Goal: Task Accomplishment & Management: Use online tool/utility

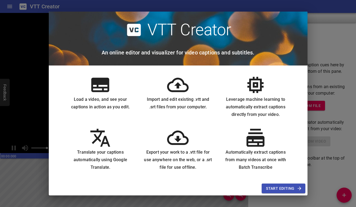
click at [284, 186] on span "Start Editing" at bounding box center [283, 188] width 35 height 7
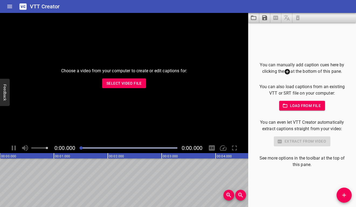
click at [319, 102] on button "Load from file" at bounding box center [302, 106] width 46 height 10
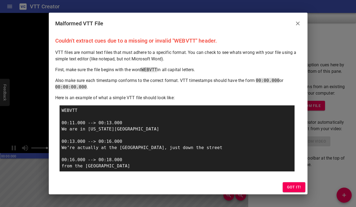
click at [293, 187] on span "Got it!" at bounding box center [294, 187] width 14 height 7
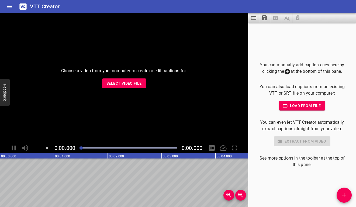
click at [303, 103] on span "Load from file" at bounding box center [302, 105] width 37 height 7
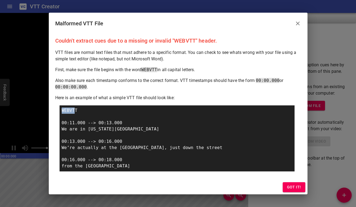
drag, startPoint x: 75, startPoint y: 111, endPoint x: 56, endPoint y: 111, distance: 18.3
click at [56, 111] on div "Couldn't extract cues due to a missing or invalid "WEBVTT" header. VTT files ar…" at bounding box center [178, 107] width 259 height 146
click at [76, 110] on div "WEBVTT 00:11.000 --> 00:13.000 We are in [US_STATE][GEOGRAPHIC_DATA] 00:13.000 …" at bounding box center [177, 138] width 235 height 66
click at [87, 65] on div "Couldn't extract cues due to a missing or invalid "WEBVTT" header. VTT files ar…" at bounding box center [178, 107] width 259 height 146
drag, startPoint x: 165, startPoint y: 139, endPoint x: 165, endPoint y: 177, distance: 37.7
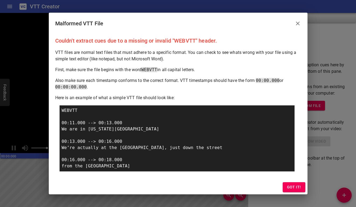
click at [165, 177] on div "Couldn't extract cues due to a missing or invalid "WEBVTT" header. VTT files ar…" at bounding box center [178, 107] width 259 height 146
click at [168, 155] on div "WEBVTT 00:11.000 --> 00:13.000 We are in [US_STATE][GEOGRAPHIC_DATA] 00:13.000 …" at bounding box center [177, 138] width 235 height 66
click at [287, 184] on button "Got it!" at bounding box center [294, 187] width 23 height 10
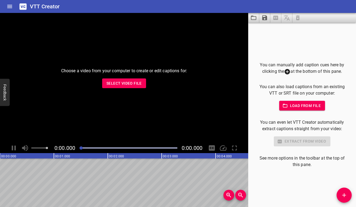
click at [119, 92] on div "Choose a video from your computer to create or edit captions for: Select Video …" at bounding box center [124, 78] width 248 height 130
click at [119, 85] on span "Select Video File" at bounding box center [123, 83] width 35 height 7
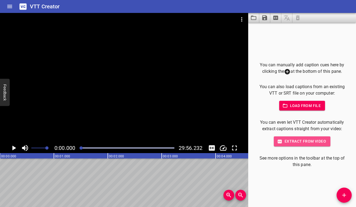
click at [287, 143] on span "Extract from video" at bounding box center [302, 141] width 48 height 7
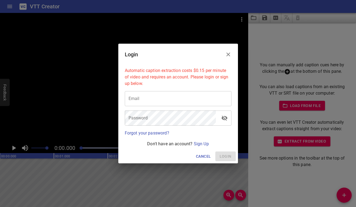
click at [232, 53] on button "Close" at bounding box center [228, 54] width 13 height 13
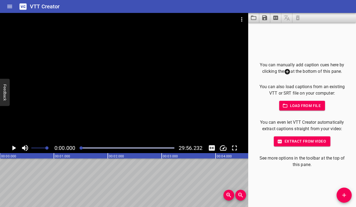
click at [288, 71] on icon at bounding box center [287, 71] width 5 height 5
click at [347, 192] on span "Add Cue" at bounding box center [344, 195] width 15 height 6
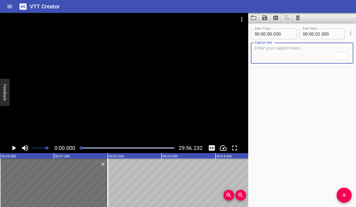
click at [15, 144] on icon "Play/Pause" at bounding box center [14, 148] width 8 height 8
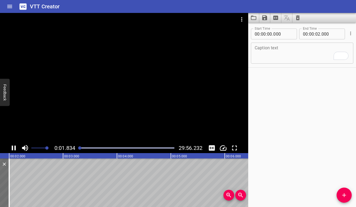
click at [85, 147] on div at bounding box center [126, 148] width 101 height 8
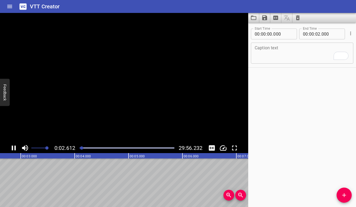
drag, startPoint x: 85, startPoint y: 147, endPoint x: 81, endPoint y: 146, distance: 4.1
click at [82, 146] on div at bounding box center [81, 147] width 3 height 3
drag, startPoint x: 283, startPoint y: 34, endPoint x: 275, endPoint y: 34, distance: 7.5
click at [273, 34] on div "00 : 00 : 00 ." at bounding box center [274, 34] width 46 height 11
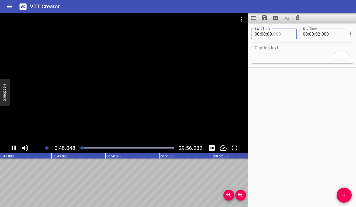
paste input "028.100"
type input "028"
click at [272, 33] on span "." at bounding box center [272, 34] width 1 height 11
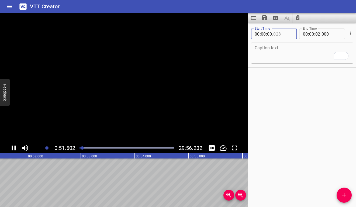
drag, startPoint x: 284, startPoint y: 34, endPoint x: 255, endPoint y: 34, distance: 29.1
click at [255, 34] on div "00 : 00 : 00 ." at bounding box center [274, 34] width 46 height 11
type input "028"
click at [293, 87] on div "Start Time 00 : 00 : 00 . 028 Start Time End Time 00 : 00 : 02 . 000 End Time C…" at bounding box center [302, 115] width 108 height 184
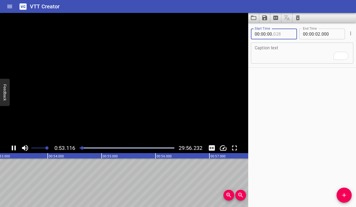
click at [284, 33] on input "number" at bounding box center [283, 34] width 20 height 11
type input "028"
type input "100"
click at [269, 33] on input "number" at bounding box center [269, 34] width 5 height 11
type input "28"
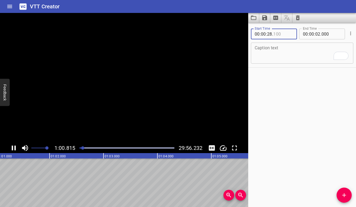
type input "100"
click at [264, 34] on input "number" at bounding box center [263, 34] width 5 height 11
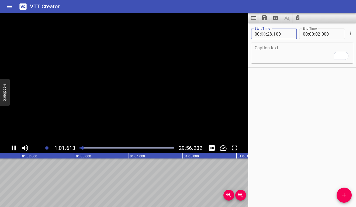
type input "1"
type input "00"
type input "01"
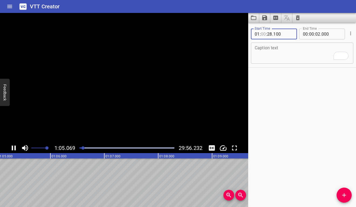
type input "00"
click at [257, 34] on input "number" at bounding box center [257, 34] width 5 height 11
type input "00"
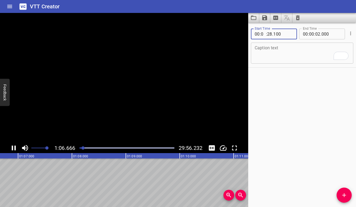
type input "01"
type input "28"
click at [317, 37] on input "number" at bounding box center [317, 34] width 5 height 11
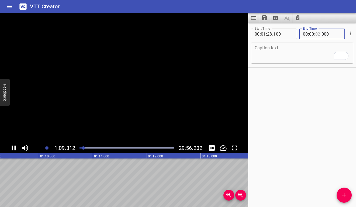
type input "02"
click at [310, 33] on input "number" at bounding box center [311, 34] width 5 height 11
type input "01"
type input "02"
type input "29"
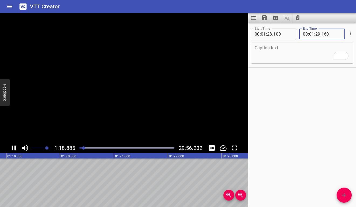
type input "160"
click at [319, 94] on div "Start Time 00 : 01 : 28 . 100 Start Time End Time 00 : 01 : 29 . 160 End Time C…" at bounding box center [302, 115] width 108 height 184
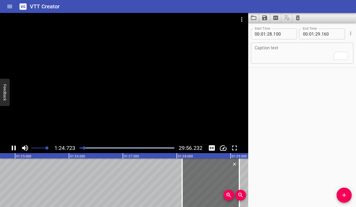
click at [297, 49] on textarea "To enrich screen reader interactions, please activate Accessibility in Grammarl…" at bounding box center [302, 53] width 95 height 15
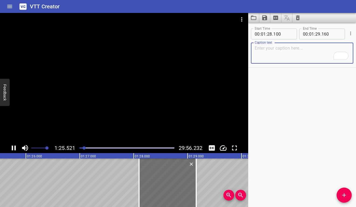
paste textarea "Meu nome é [PERSON_NAME]"
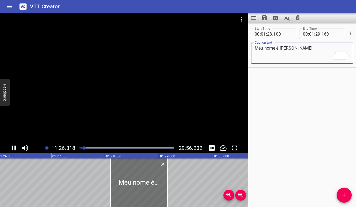
type textarea "Meu nome é [PERSON_NAME]"
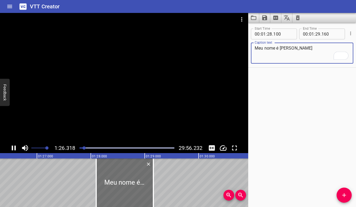
click at [319, 115] on div "Start Time 00 : 01 : 28 . 100 Start Time End Time 00 : 01 : 29 . 160 End Time C…" at bounding box center [302, 115] width 108 height 184
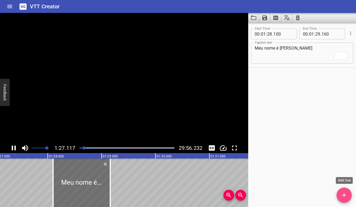
click at [343, 197] on icon "Add Cue" at bounding box center [344, 195] width 6 height 6
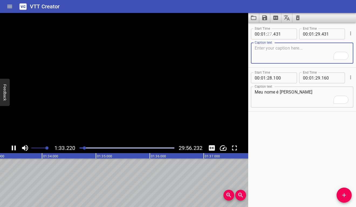
click at [271, 32] on input "number" at bounding box center [269, 34] width 5 height 11
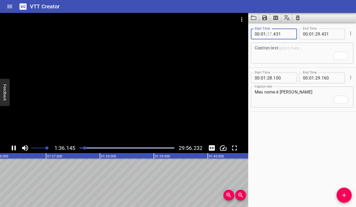
type input "27"
type input "29"
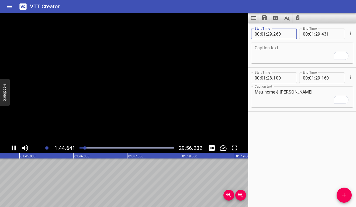
type input "260"
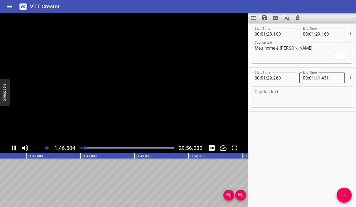
type input "29"
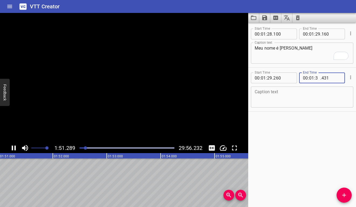
type input "31"
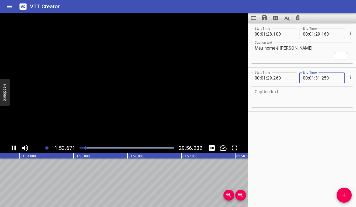
type input "250"
click at [302, 150] on div "Start Time 00 : 01 : 28 . 100 Start Time End Time 00 : 01 : 29 . 160 End Time C…" at bounding box center [302, 115] width 108 height 184
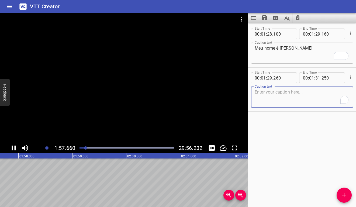
click at [290, 92] on textarea "To enrich screen reader interactions, please activate Accessibility in Grammarl…" at bounding box center [302, 96] width 95 height 15
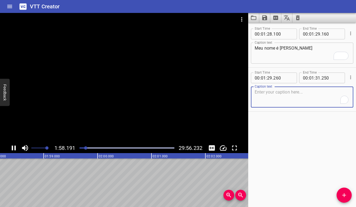
paste textarea "M-A-R-I-N-A"
type textarea "M-A-R-I-N-A"
click at [327, 155] on div "Start Time 00 : 01 : 28 . 100 Start Time End Time 00 : 01 : 29 . 160 End Time C…" at bounding box center [302, 115] width 108 height 184
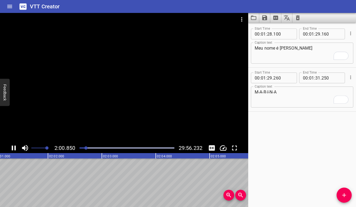
click at [12, 149] on icon "Play/Pause" at bounding box center [14, 148] width 4 height 5
click at [84, 148] on div at bounding box center [82, 147] width 3 height 3
click at [14, 148] on icon "Play/Pause" at bounding box center [14, 148] width 4 height 5
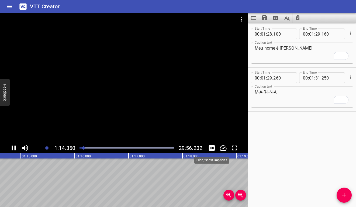
click at [209, 149] on icon "Toggle captions" at bounding box center [212, 147] width 6 height 5
click at [213, 148] on icon "Toggle captions" at bounding box center [212, 147] width 6 height 5
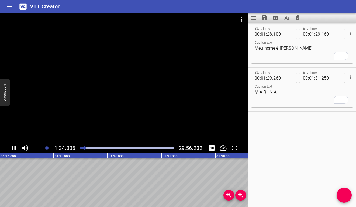
click at [15, 147] on icon "Play/Pause" at bounding box center [14, 148] width 4 height 5
click at [11, 148] on icon "Play/Pause" at bounding box center [14, 148] width 8 height 8
click at [12, 148] on icon "Play/Pause" at bounding box center [14, 148] width 4 height 5
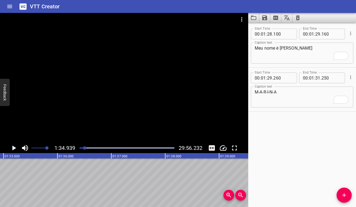
drag, startPoint x: 20, startPoint y: 169, endPoint x: 63, endPoint y: 168, distance: 43.1
drag, startPoint x: 39, startPoint y: 168, endPoint x: -9, endPoint y: 168, distance: 48.8
click at [0, 168] on html "VTT Creator Caption Editor Batch Transcribe Login Sign Up Privacy Contact 1:36.…" at bounding box center [178, 103] width 356 height 207
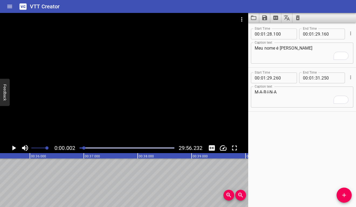
click at [84, 148] on div at bounding box center [83, 147] width 3 height 3
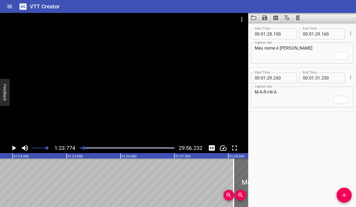
scroll to position [0, 4516]
click at [82, 148] on div "Play progress" at bounding box center [36, 147] width 95 height 1
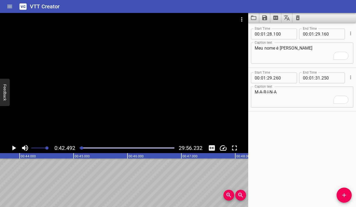
click at [13, 151] on icon "Play/Pause" at bounding box center [14, 148] width 8 height 8
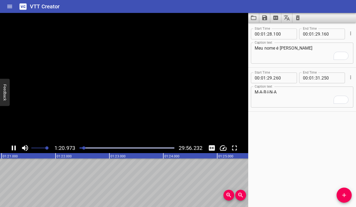
click at [14, 149] on icon "Play/Pause" at bounding box center [14, 148] width 8 height 8
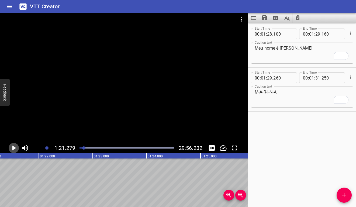
click at [14, 149] on icon "Play/Pause" at bounding box center [14, 148] width 4 height 5
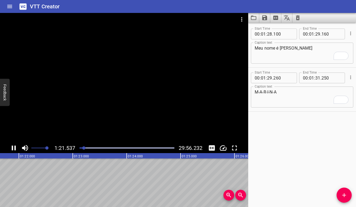
click at [14, 149] on icon "Play/Pause" at bounding box center [14, 148] width 8 height 8
click at [272, 33] on input "number" at bounding box center [269, 34] width 5 height 11
type input "21"
type input "847"
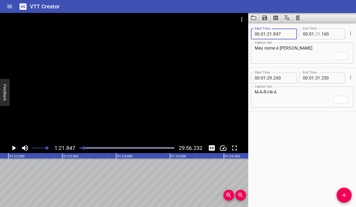
click at [320, 33] on input "number" at bounding box center [317, 34] width 5 height 11
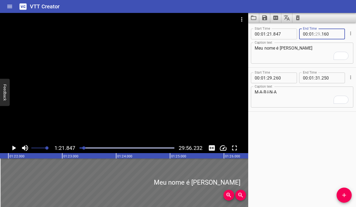
type input "29"
click at [14, 147] on icon "Play/Pause" at bounding box center [14, 148] width 4 height 5
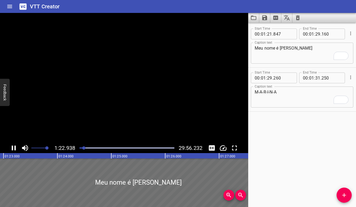
click at [14, 147] on icon "Play/Pause" at bounding box center [14, 148] width 8 height 8
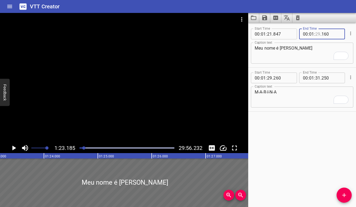
click at [319, 33] on input "number" at bounding box center [317, 34] width 5 height 11
type input "23"
type input "100"
click at [284, 78] on input "number" at bounding box center [283, 78] width 20 height 11
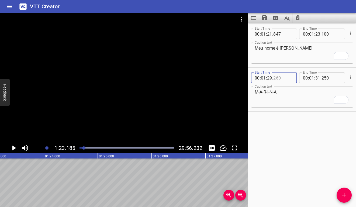
type input "260"
click at [272, 78] on input "number" at bounding box center [269, 78] width 5 height 11
type input "23"
type input "180"
click at [13, 148] on icon "Play/Pause" at bounding box center [14, 148] width 4 height 5
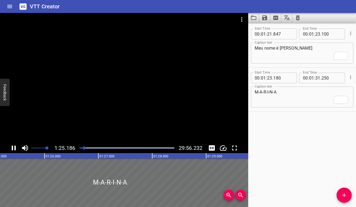
click at [13, 148] on icon "Play/Pause" at bounding box center [14, 148] width 4 height 5
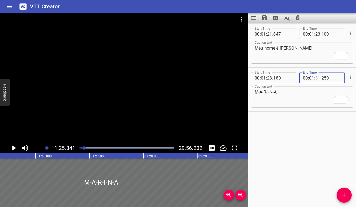
click at [319, 78] on input "number" at bounding box center [317, 78] width 5 height 11
type input "25"
type input "341"
click at [13, 147] on icon "Play/Pause" at bounding box center [14, 148] width 4 height 5
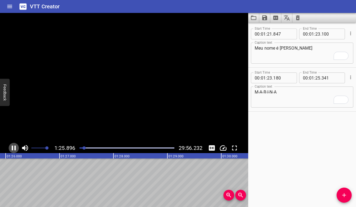
click at [13, 147] on icon "Play/Pause" at bounding box center [14, 148] width 8 height 8
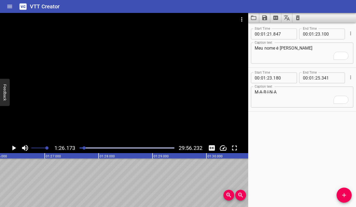
scroll to position [0, 4645]
click at [346, 193] on icon "Add Cue" at bounding box center [344, 195] width 6 height 6
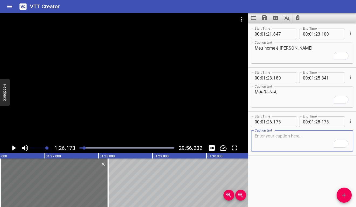
paste textarea "G-R-Y-T-Z"
type textarea "G-R-Y-T-Z"
click at [271, 120] on input "number" at bounding box center [269, 121] width 5 height 11
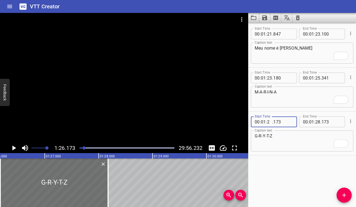
type input "25"
type input "342"
click at [303, 174] on div "Start Time 00 : 01 : 21 . 847 Start Time End Time 00 : 01 : 23 . 100 End Time C…" at bounding box center [302, 115] width 108 height 184
click at [16, 148] on icon "Play/Pause" at bounding box center [14, 148] width 8 height 8
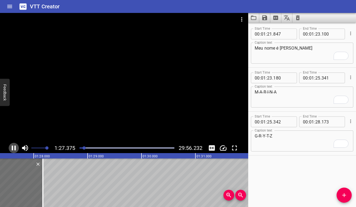
click at [16, 148] on icon "Play/Pause" at bounding box center [14, 148] width 8 height 8
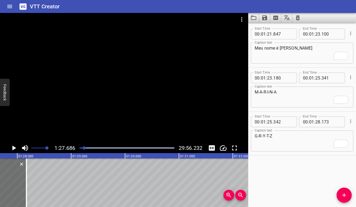
scroll to position [0, 4727]
click at [320, 121] on input "number" at bounding box center [317, 121] width 5 height 11
type input "27"
type input "686"
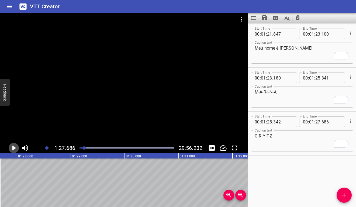
click at [15, 147] on icon "Play/Pause" at bounding box center [14, 148] width 8 height 8
click at [15, 147] on icon "Play/Pause" at bounding box center [14, 148] width 4 height 5
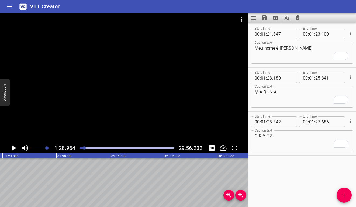
click at [341, 194] on icon "Add Cue" at bounding box center [344, 195] width 6 height 6
